Goal: Task Accomplishment & Management: Manage account settings

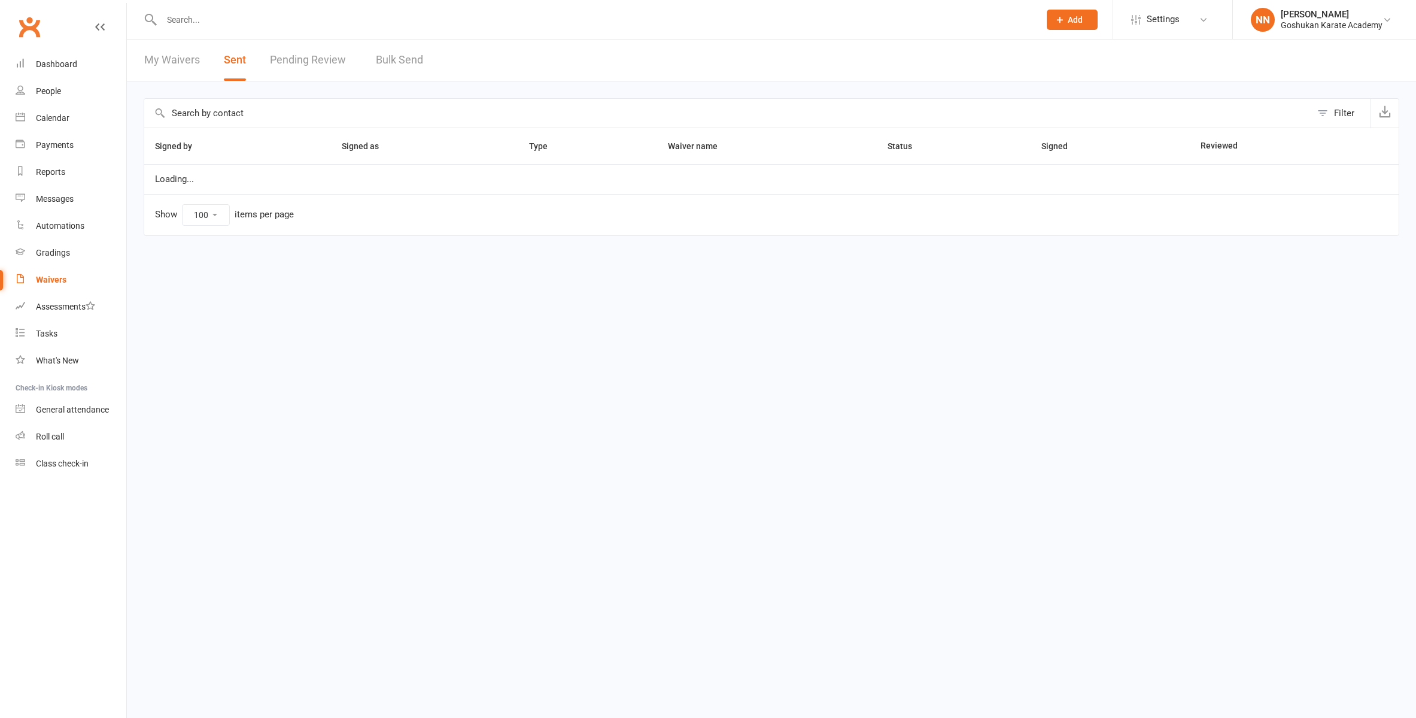
select select "100"
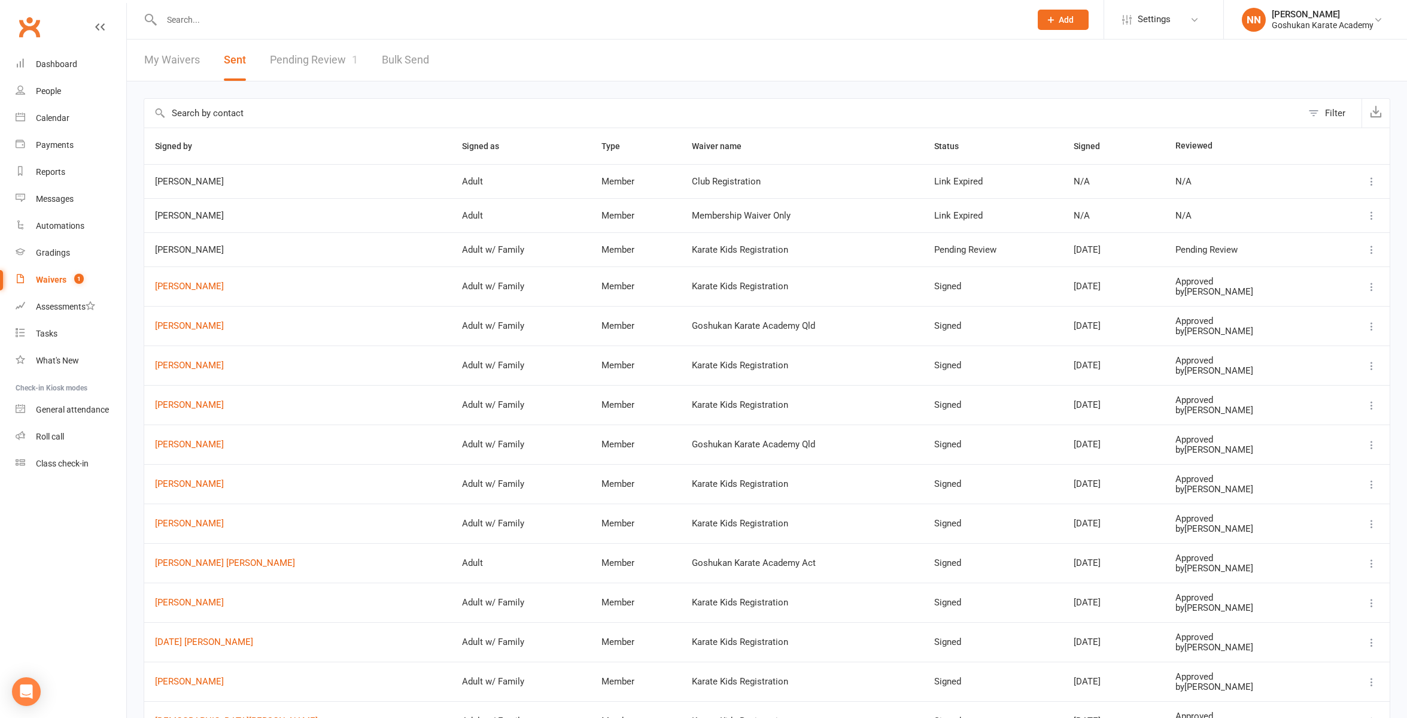
click at [55, 279] on div "Waivers" at bounding box center [51, 280] width 31 height 10
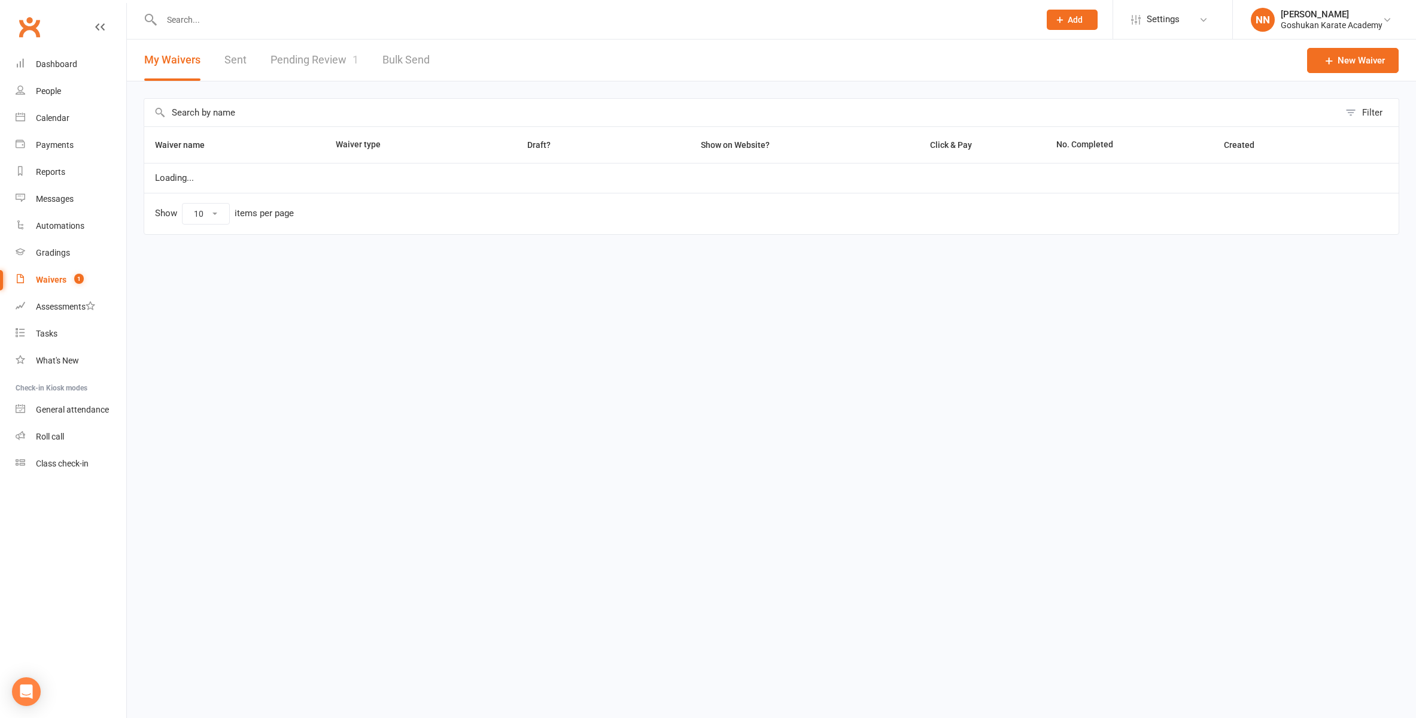
select select "100"
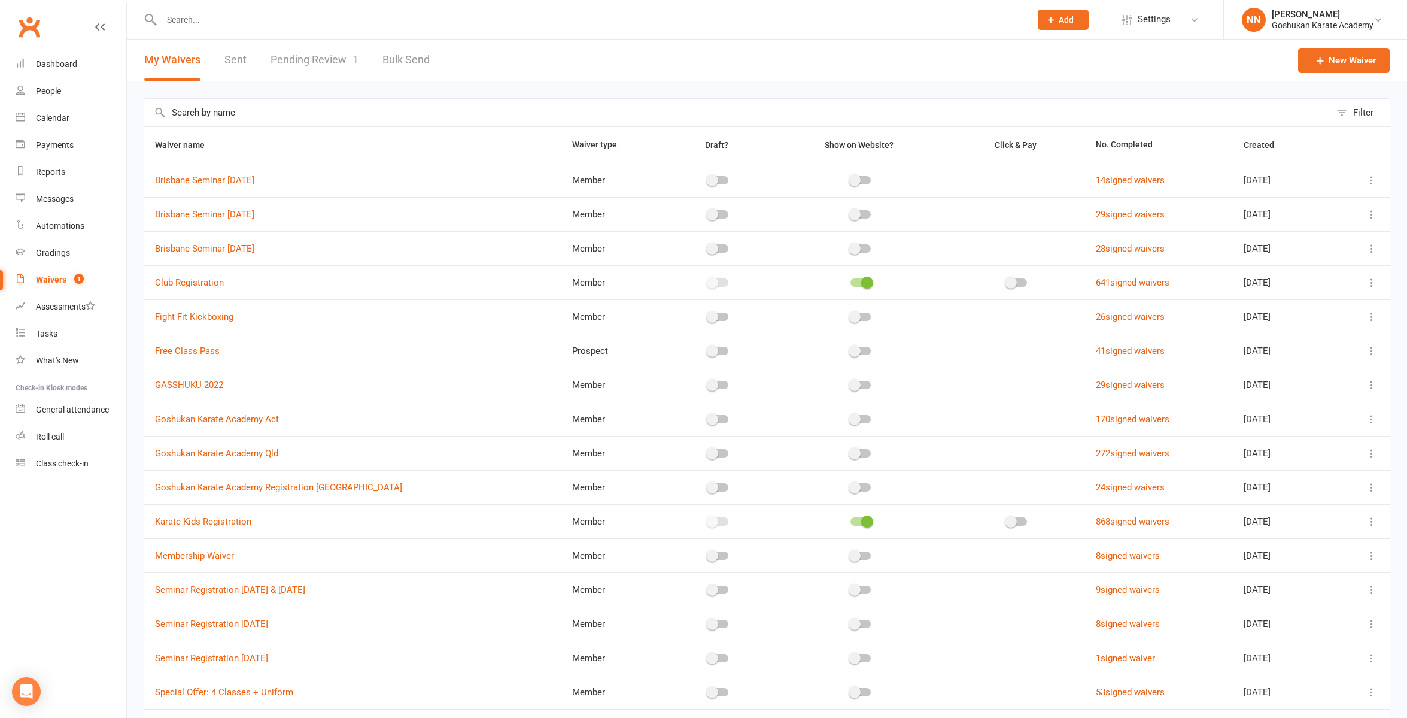
click at [287, 61] on link "Pending Review 1" at bounding box center [314, 59] width 88 height 41
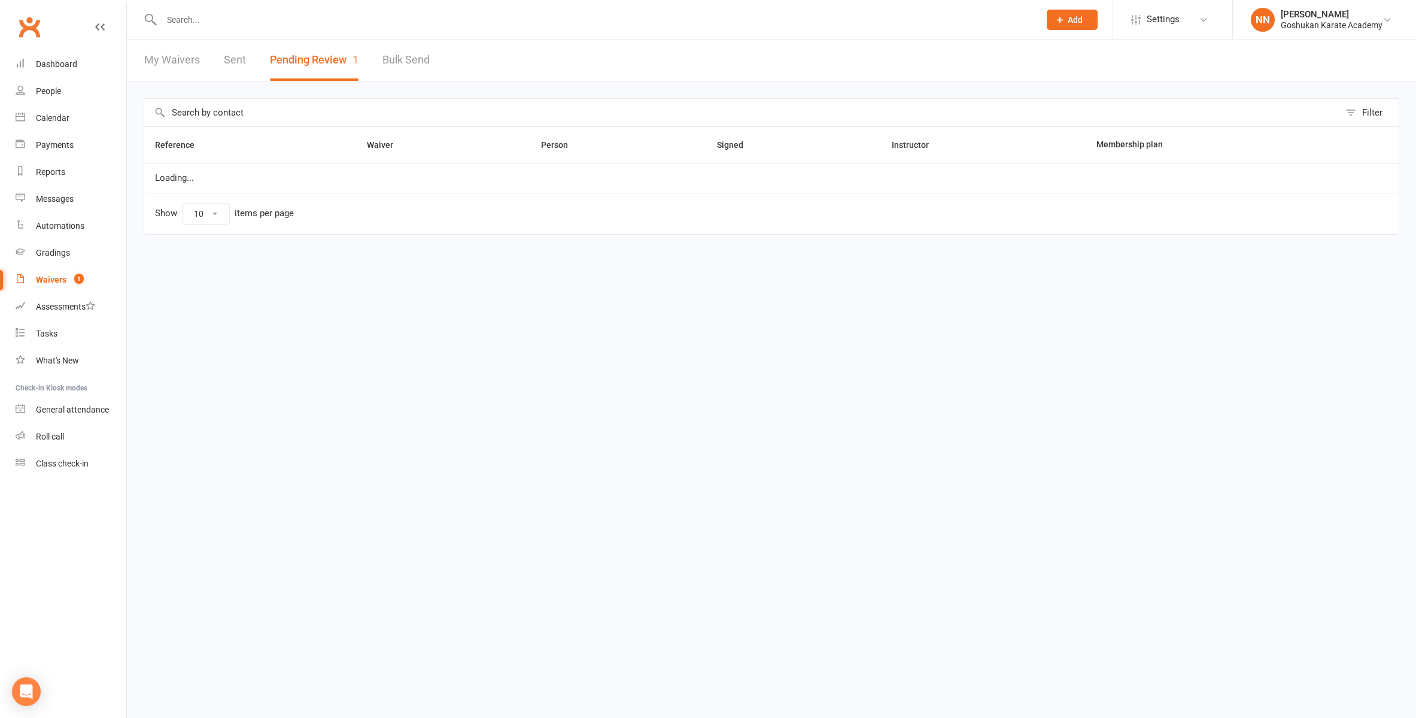
select select "100"
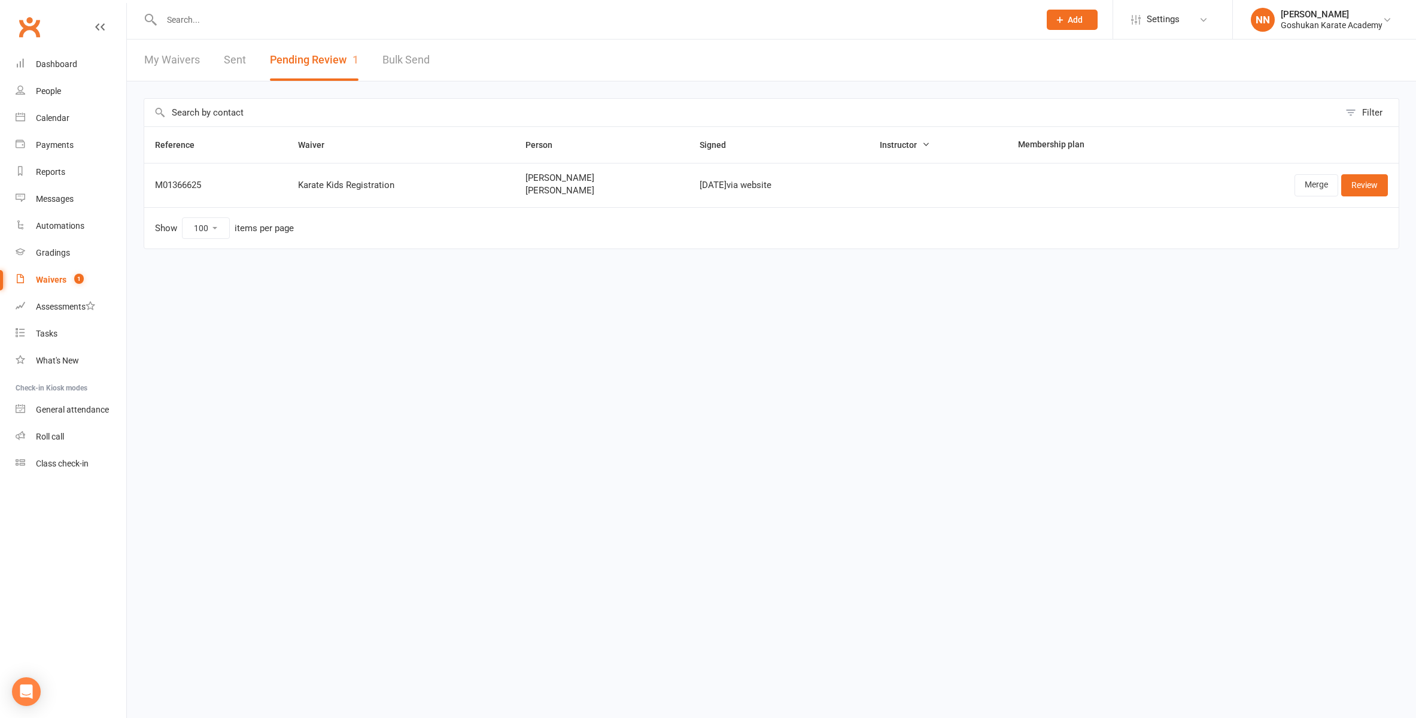
click at [290, 62] on button "Pending Review 1" at bounding box center [314, 59] width 89 height 41
click at [56, 277] on div "Waivers" at bounding box center [51, 280] width 31 height 10
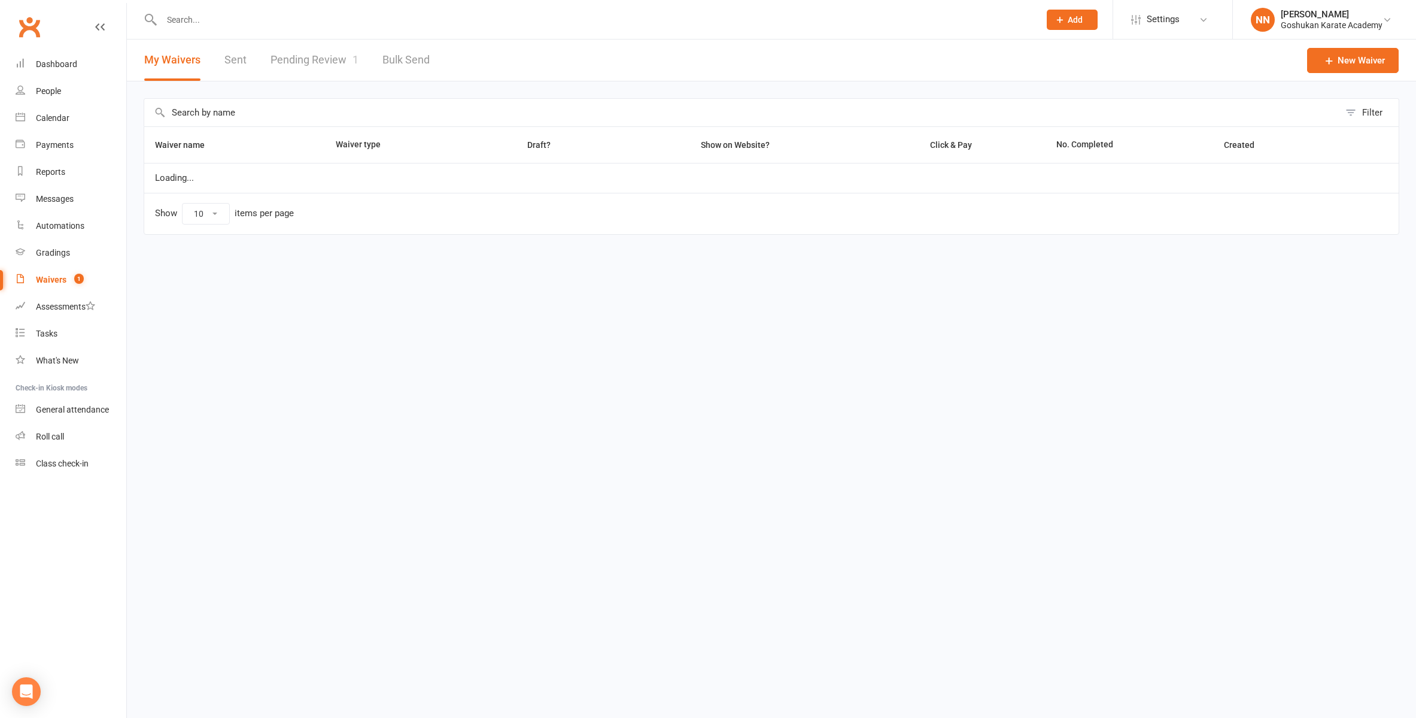
select select "100"
